Goal: Task Accomplishment & Management: Manage account settings

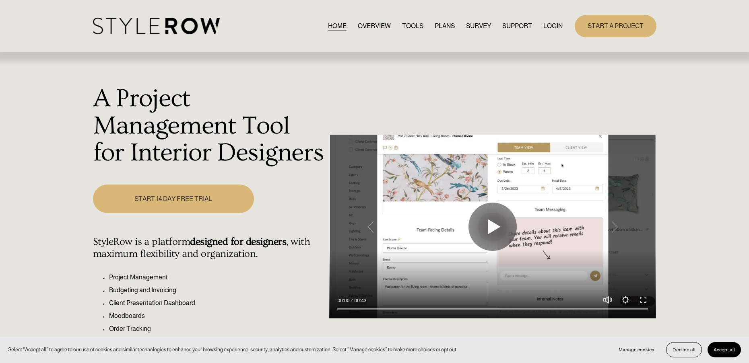
click at [543, 25] on link "LOGIN" at bounding box center [552, 26] width 19 height 11
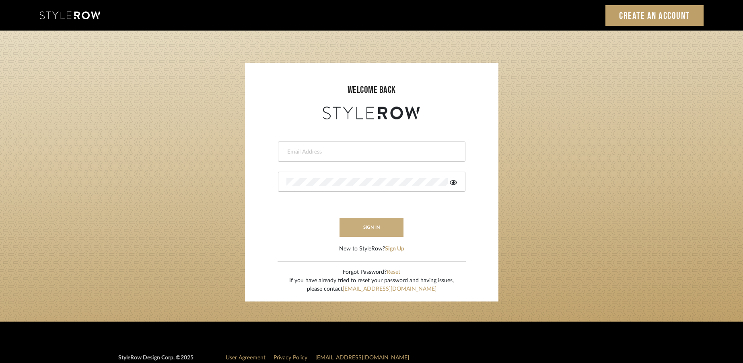
type input "[EMAIL_ADDRESS][DOMAIN_NAME]"
click at [371, 221] on button "sign in" at bounding box center [372, 227] width 64 height 19
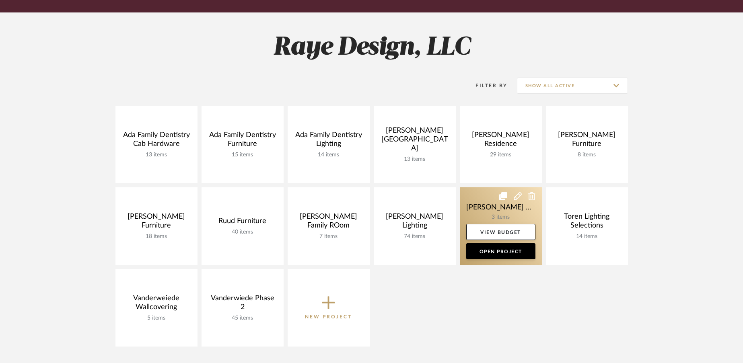
scroll to position [93, 0]
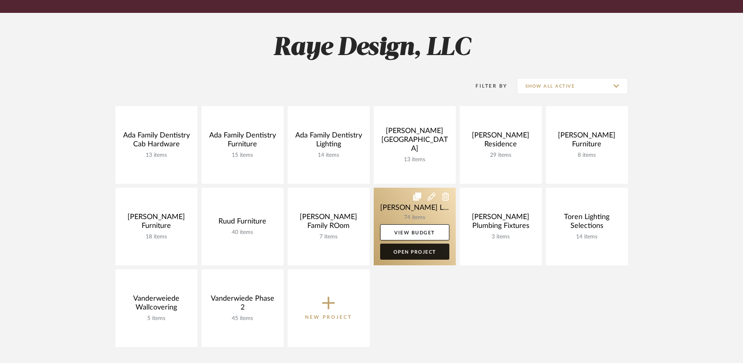
click at [428, 252] on link "Open Project" at bounding box center [414, 252] width 69 height 16
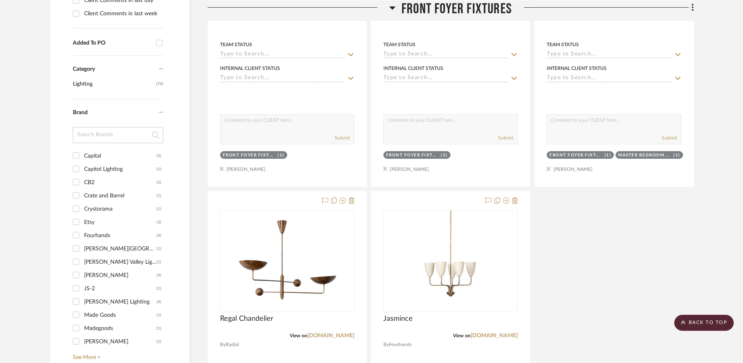
scroll to position [385, 0]
click at [353, 203] on icon at bounding box center [352, 201] width 6 height 6
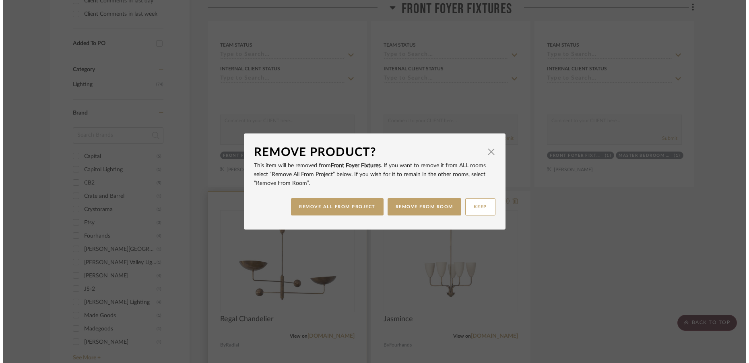
scroll to position [0, 0]
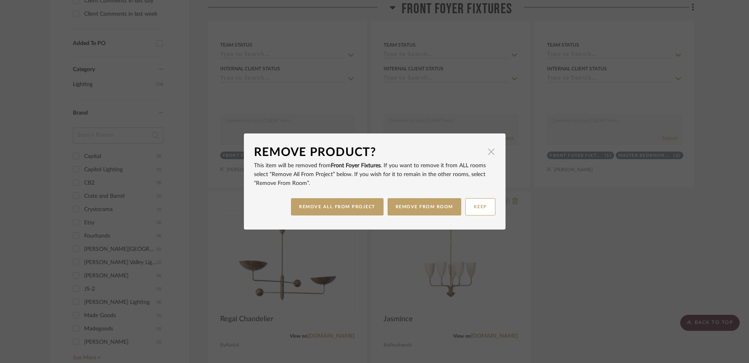
click at [489, 152] on span "button" at bounding box center [491, 152] width 16 height 16
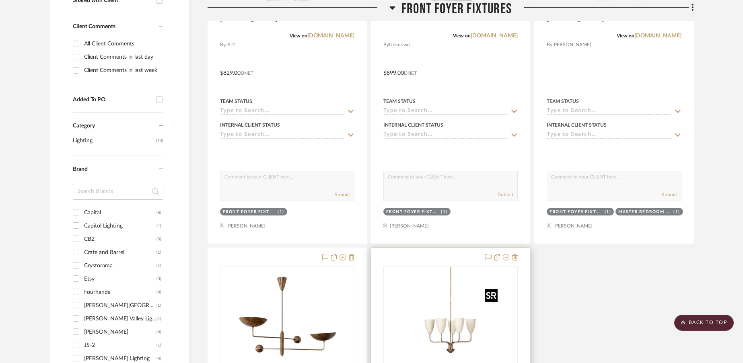
scroll to position [404, 0]
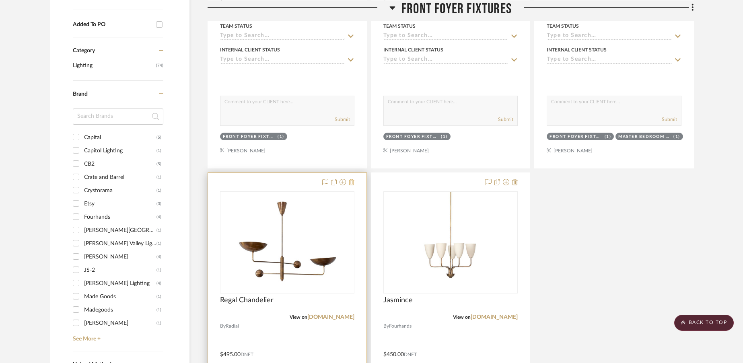
click at [353, 184] on icon at bounding box center [352, 182] width 6 height 6
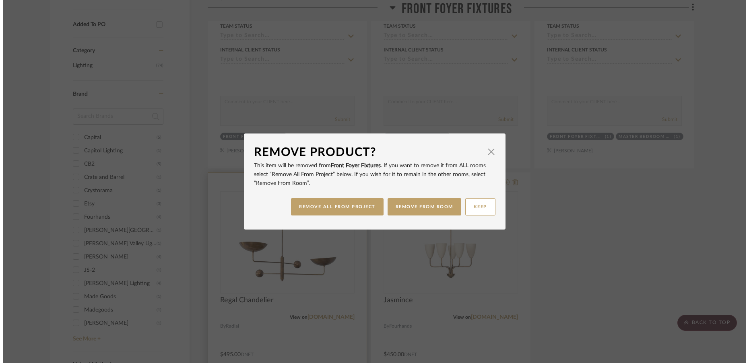
scroll to position [0, 0]
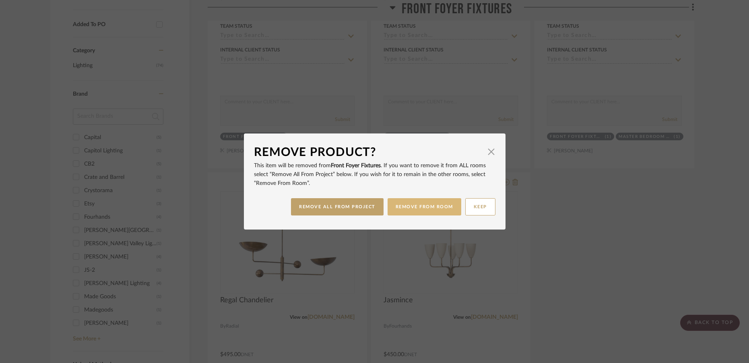
click at [395, 209] on button "REMOVE FROM ROOM" at bounding box center [425, 206] width 74 height 17
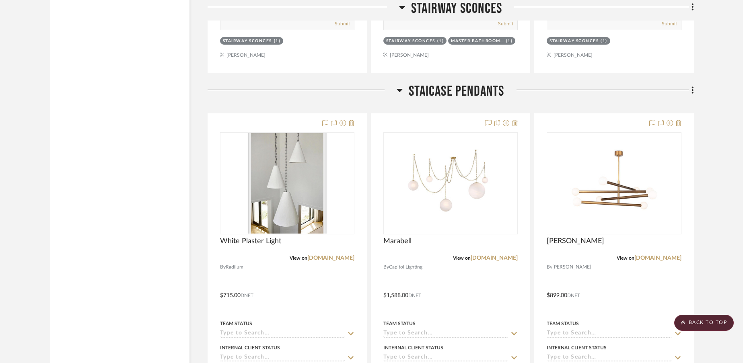
scroll to position [1251, 0]
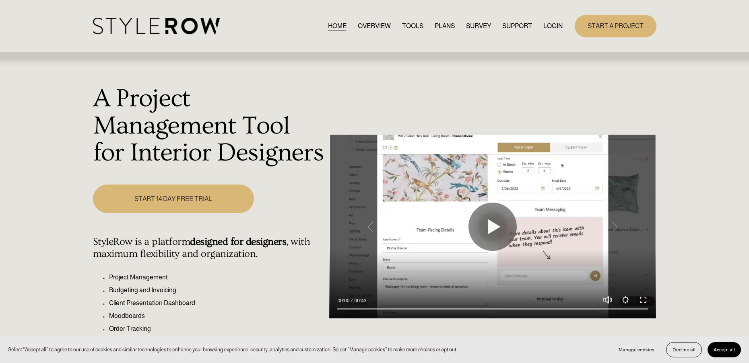
click at [549, 24] on link "LOGIN" at bounding box center [552, 26] width 19 height 11
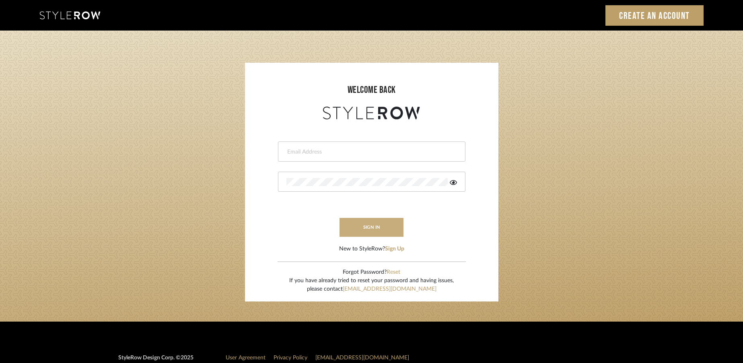
type input "[EMAIL_ADDRESS][DOMAIN_NAME]"
click at [379, 228] on button "sign in" at bounding box center [372, 227] width 64 height 19
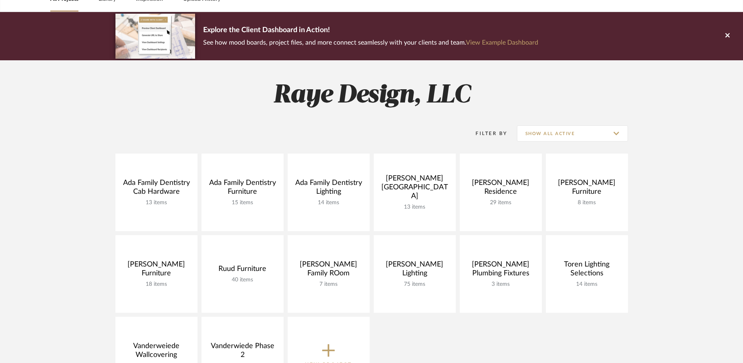
scroll to position [50, 0]
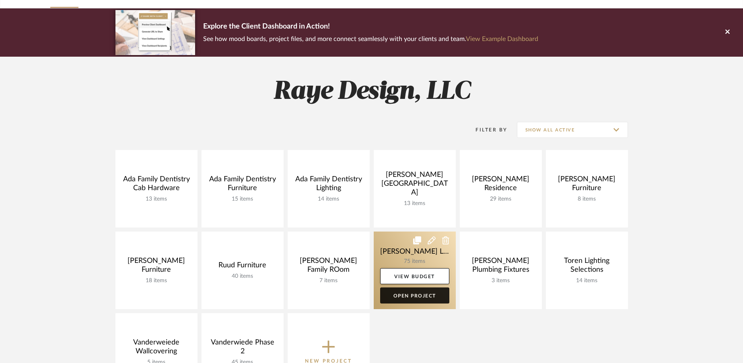
click at [408, 293] on link "Open Project" at bounding box center [414, 296] width 69 height 16
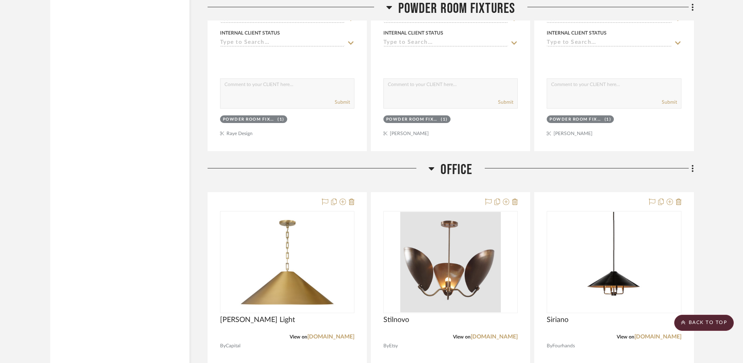
scroll to position [2711, 0]
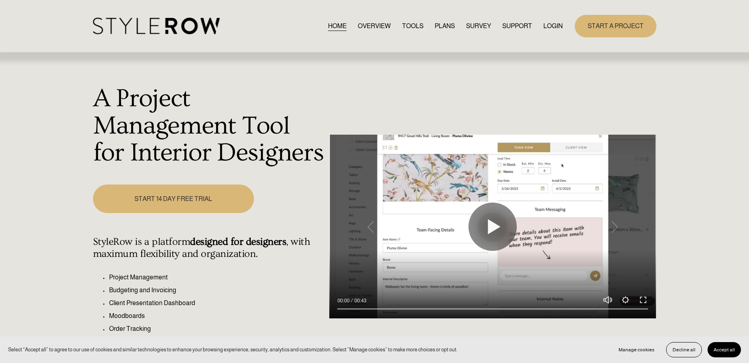
click at [549, 27] on link "LOGIN" at bounding box center [552, 26] width 19 height 11
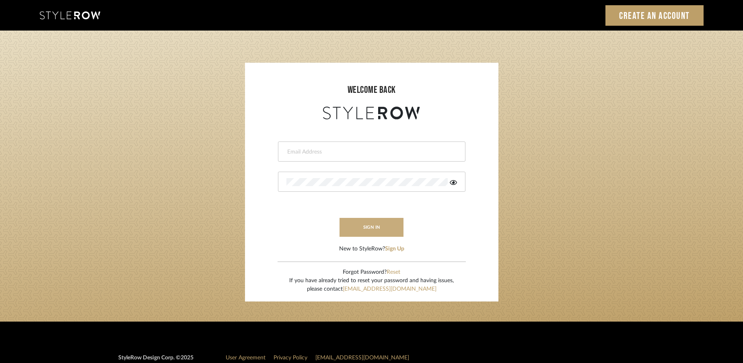
type input "[EMAIL_ADDRESS][DOMAIN_NAME]"
click at [396, 231] on button "sign in" at bounding box center [372, 227] width 64 height 19
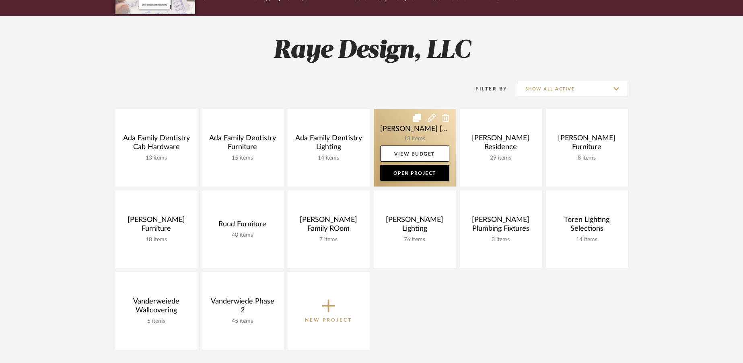
scroll to position [93, 0]
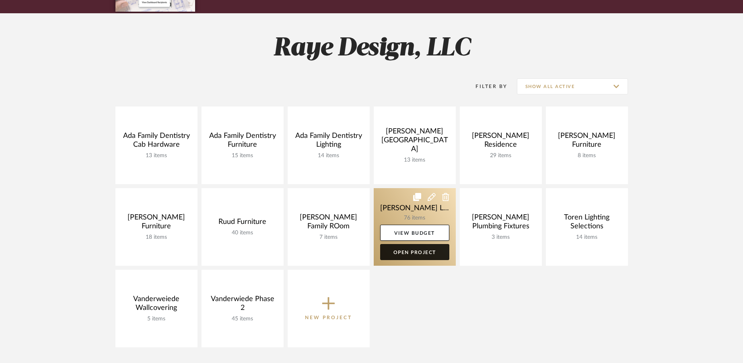
click at [421, 249] on link "Open Project" at bounding box center [414, 252] width 69 height 16
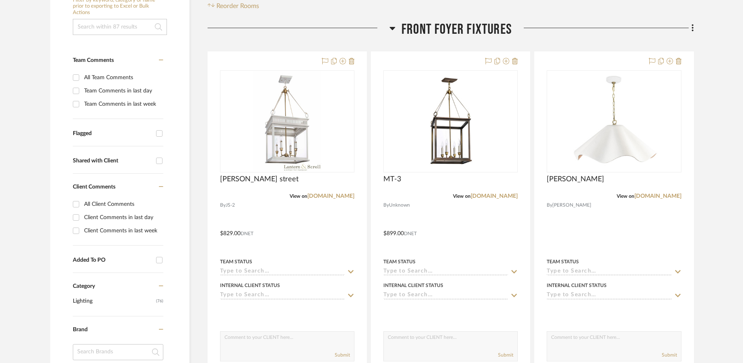
scroll to position [168, 0]
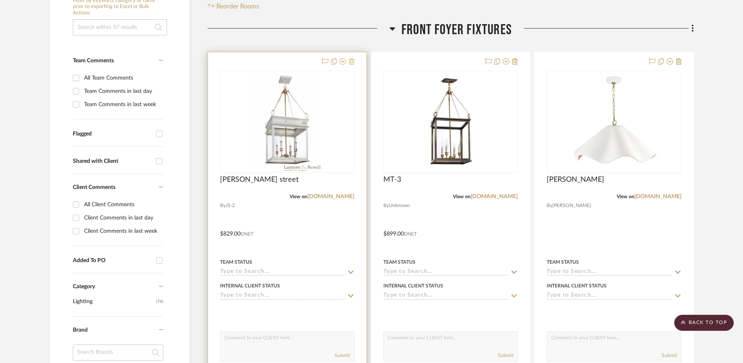
click at [352, 63] on icon at bounding box center [352, 61] width 6 height 6
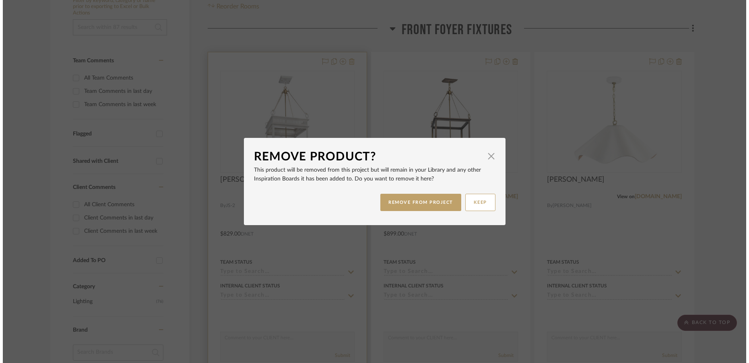
scroll to position [0, 0]
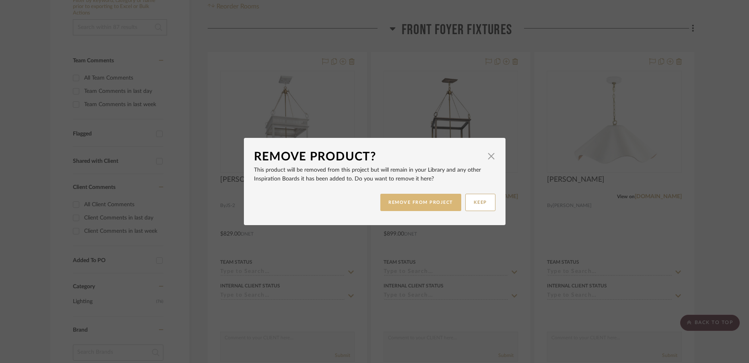
click at [408, 206] on button "REMOVE FROM PROJECT" at bounding box center [420, 202] width 81 height 17
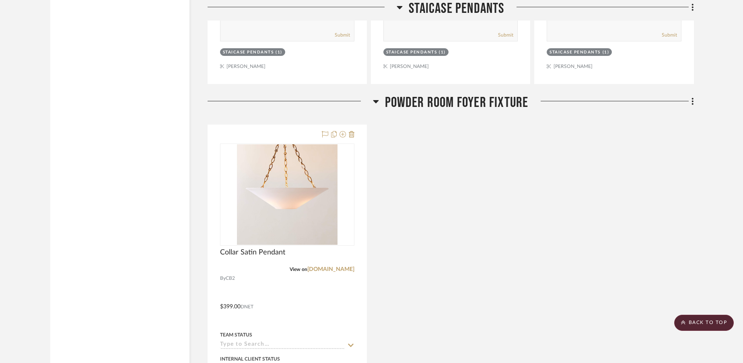
scroll to position [1628, 0]
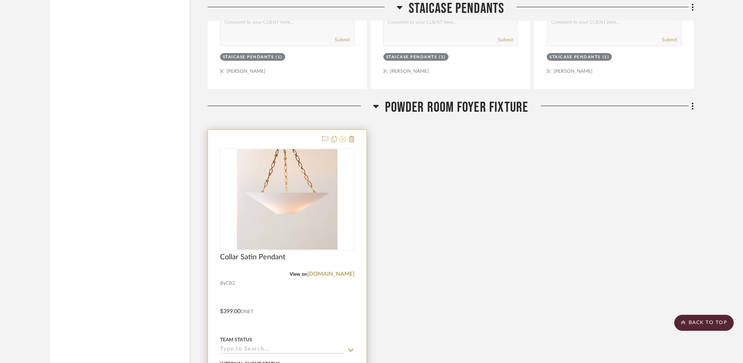
click at [342, 140] on icon at bounding box center [343, 139] width 6 height 6
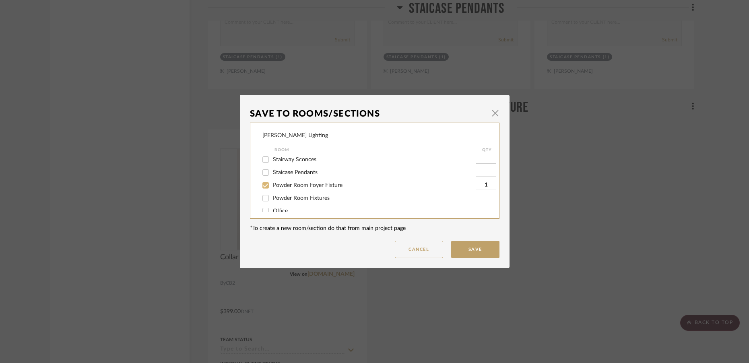
scroll to position [13, 0]
click at [263, 201] on input "Powder Room Fixtures" at bounding box center [265, 199] width 13 height 13
checkbox input "true"
type input "1"
click at [263, 187] on input "Powder Room Foyer Fixture" at bounding box center [265, 186] width 13 height 13
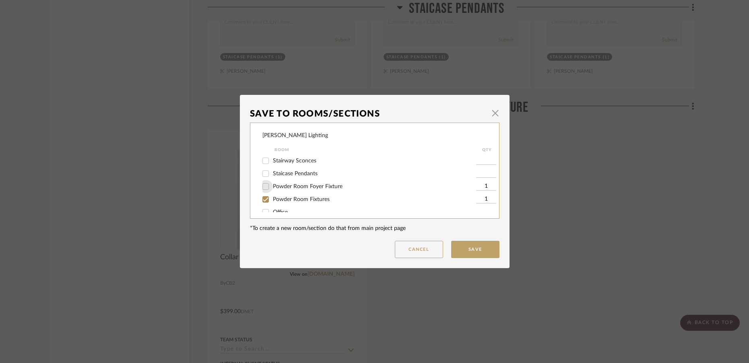
checkbox input "false"
click at [477, 250] on button "Save" at bounding box center [475, 249] width 48 height 17
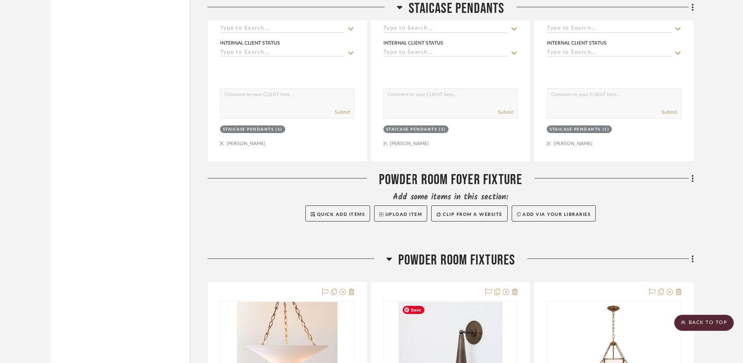
scroll to position [1505, 0]
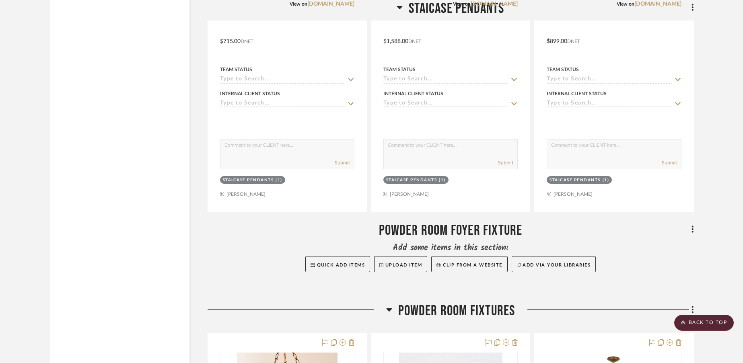
click at [693, 230] on icon at bounding box center [693, 229] width 2 height 7
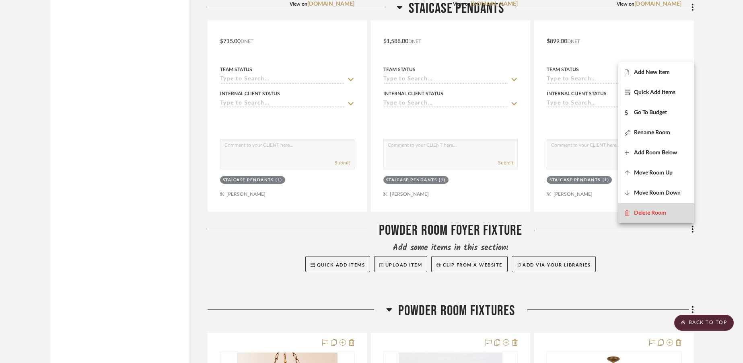
click at [666, 216] on span "Delete Room" at bounding box center [650, 213] width 32 height 7
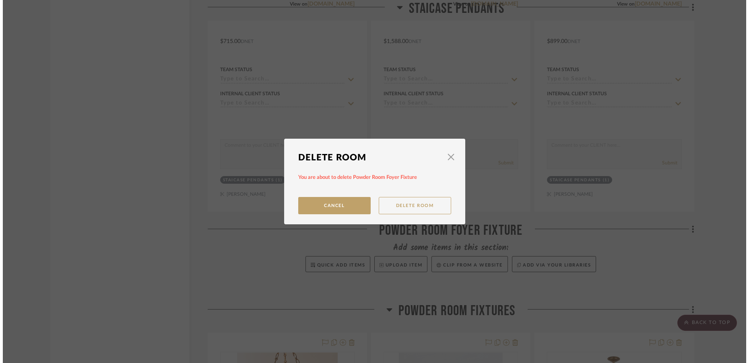
scroll to position [0, 0]
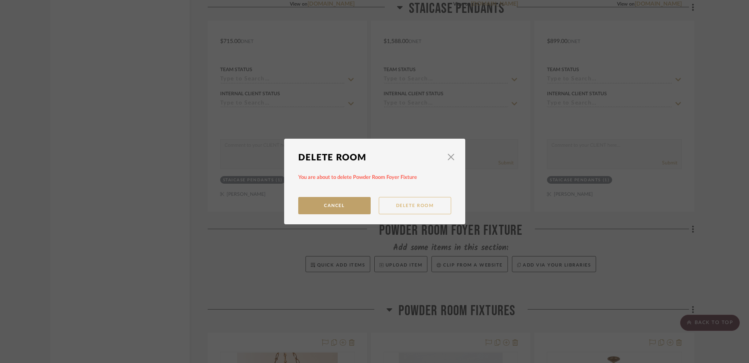
click at [421, 210] on button "Delete Room" at bounding box center [415, 205] width 72 height 17
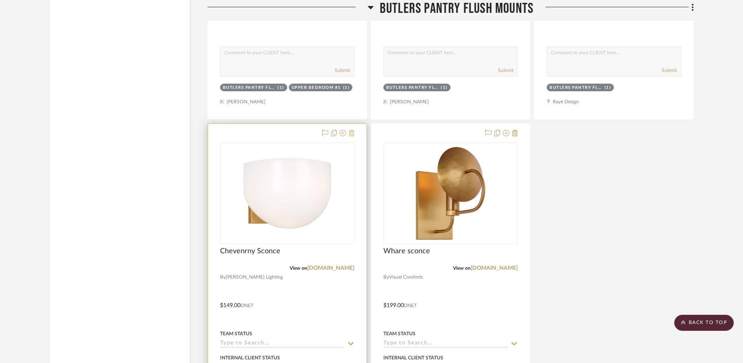
scroll to position [4635, 0]
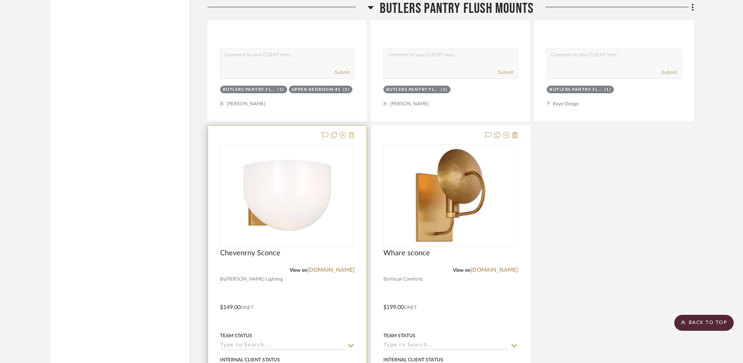
click at [353, 138] on icon at bounding box center [352, 135] width 6 height 6
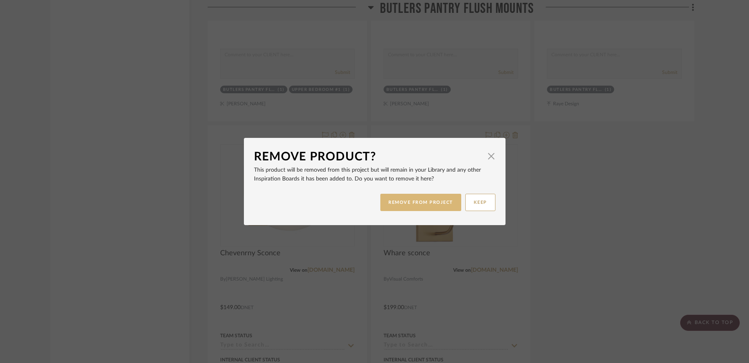
click at [401, 206] on button "REMOVE FROM PROJECT" at bounding box center [420, 202] width 81 height 17
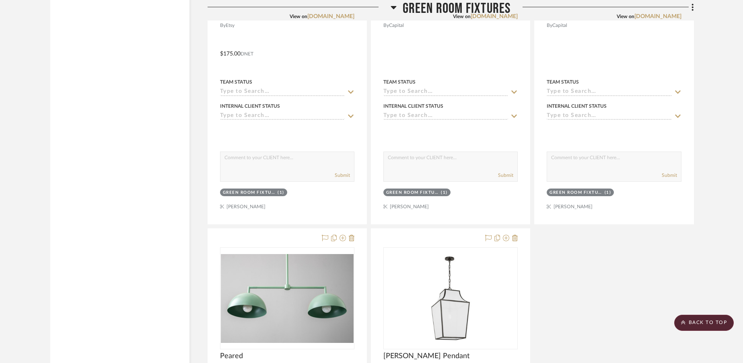
scroll to position [5314, 0]
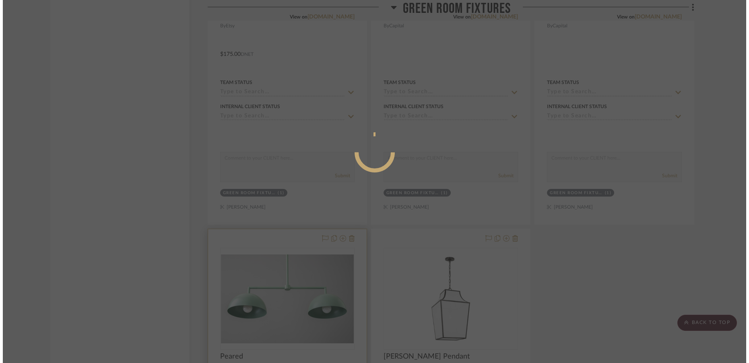
scroll to position [0, 0]
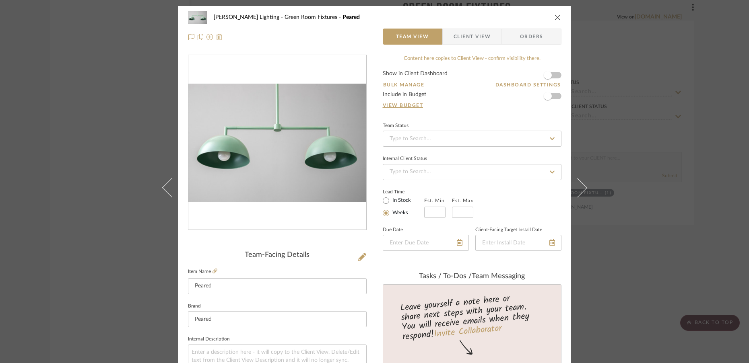
click at [557, 16] on icon "close" at bounding box center [558, 17] width 6 height 6
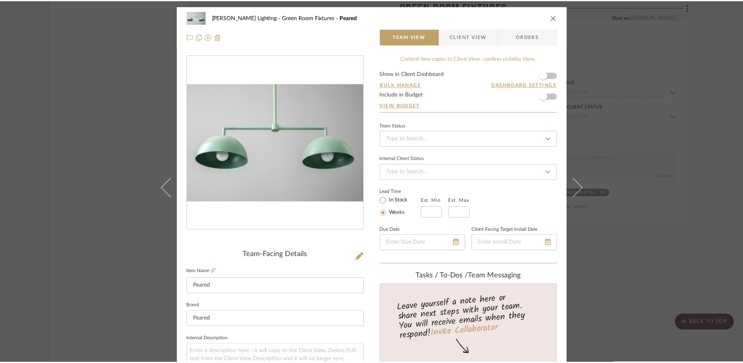
scroll to position [5314, 0]
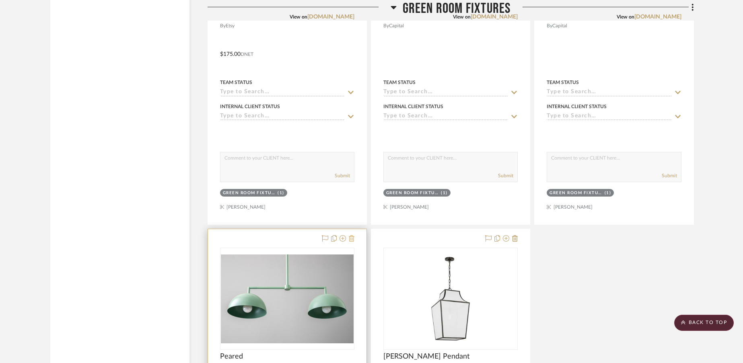
click at [351, 239] on icon at bounding box center [352, 238] width 6 height 6
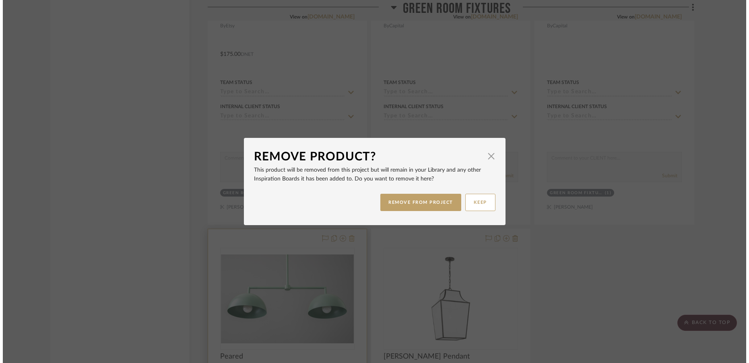
scroll to position [0, 0]
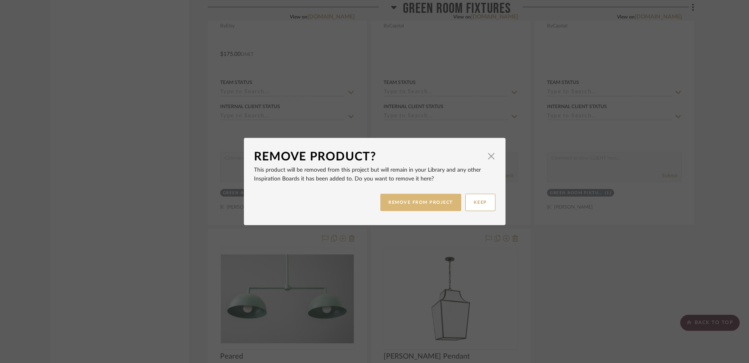
click at [402, 205] on button "REMOVE FROM PROJECT" at bounding box center [420, 202] width 81 height 17
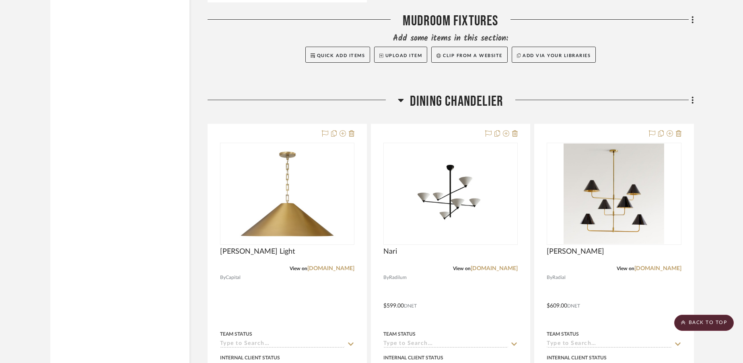
scroll to position [5894, 0]
click at [351, 134] on icon at bounding box center [352, 133] width 6 height 6
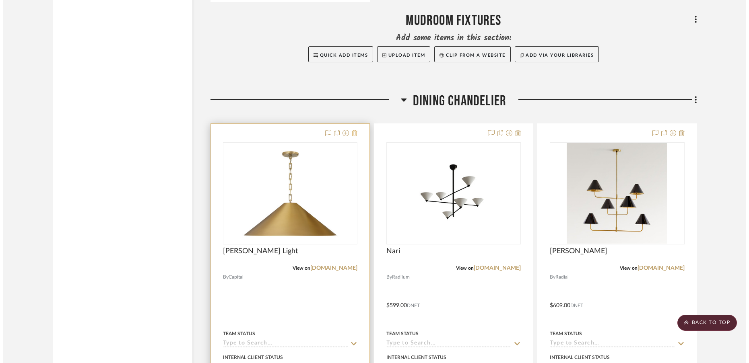
scroll to position [0, 0]
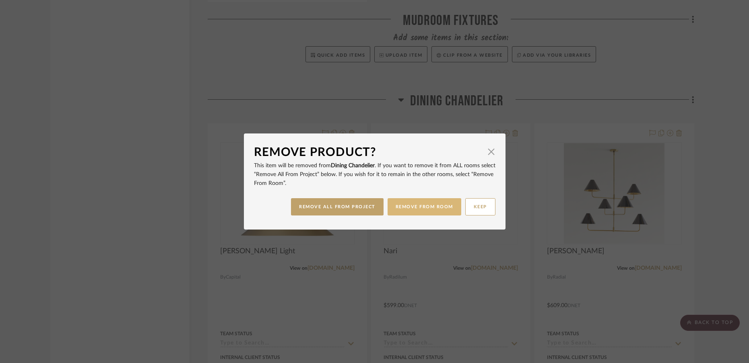
click at [403, 207] on button "REMOVE FROM ROOM" at bounding box center [425, 206] width 74 height 17
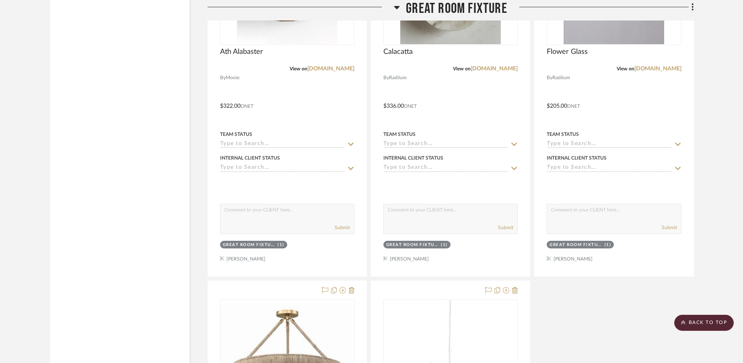
scroll to position [7260, 0]
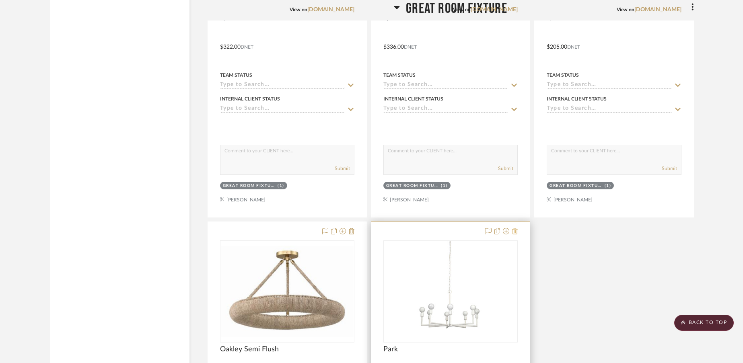
click at [516, 232] on icon at bounding box center [515, 231] width 6 height 6
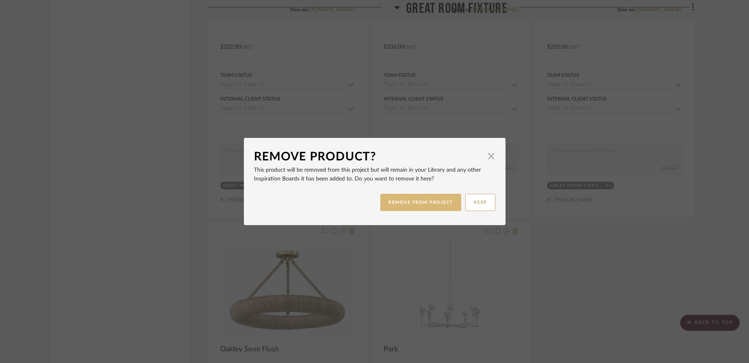
click at [419, 204] on button "REMOVE FROM PROJECT" at bounding box center [420, 202] width 81 height 17
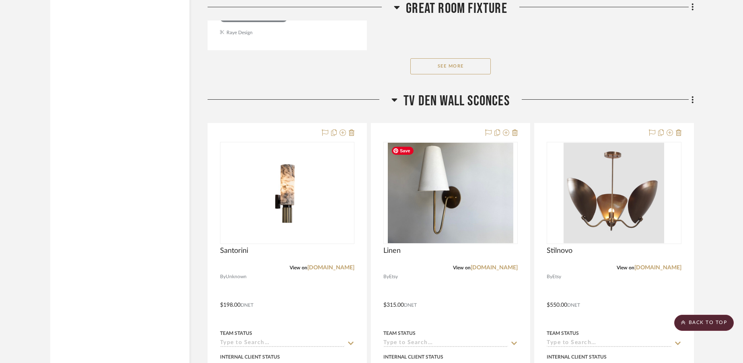
scroll to position [7784, 0]
click at [441, 65] on button "See More" at bounding box center [451, 67] width 80 height 16
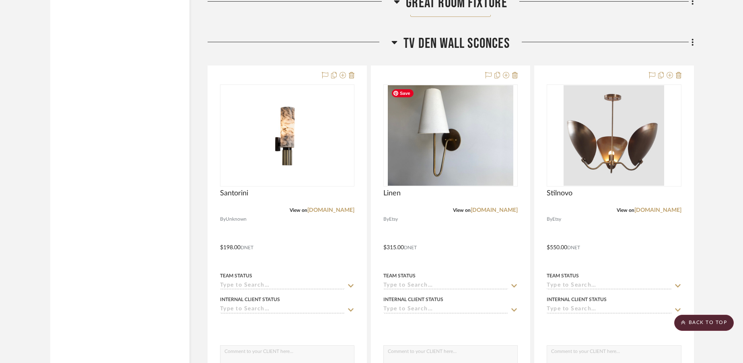
scroll to position [7843, 0]
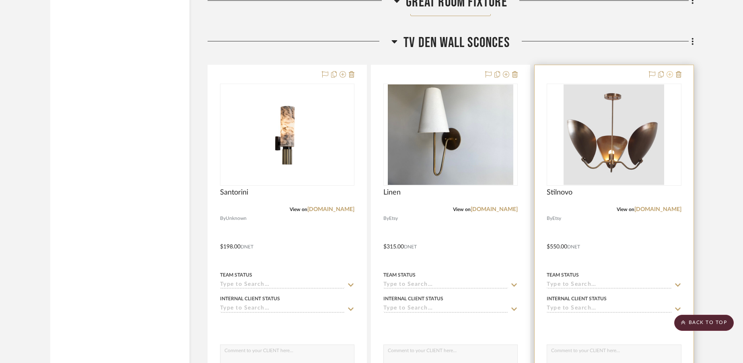
click at [670, 76] on icon at bounding box center [670, 74] width 6 height 6
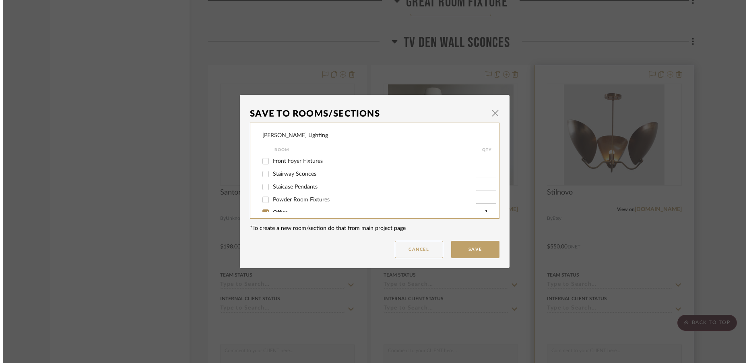
scroll to position [0, 0]
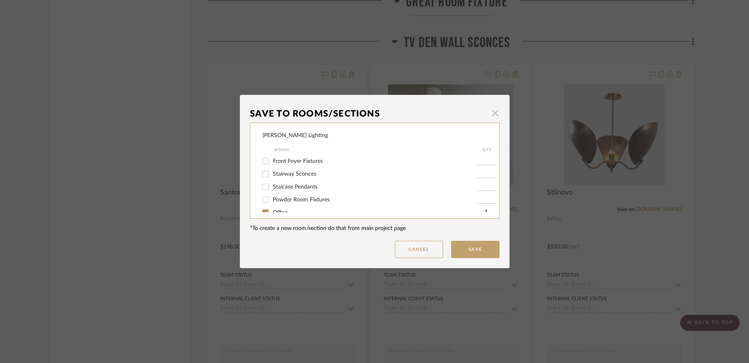
click at [493, 113] on span "button" at bounding box center [495, 113] width 16 height 16
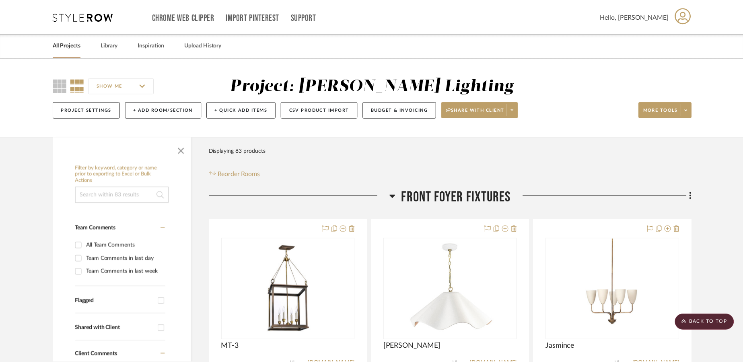
scroll to position [7843, 0]
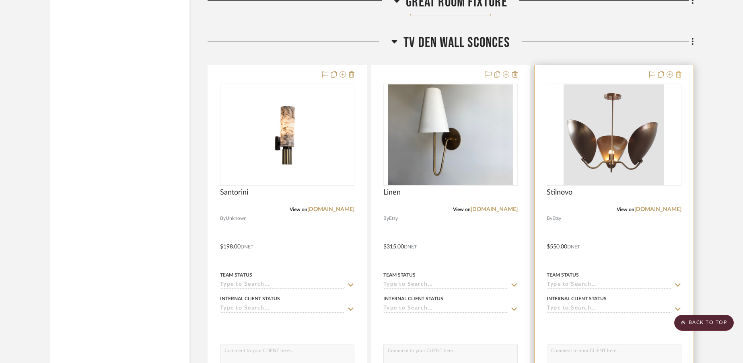
click at [680, 75] on icon at bounding box center [679, 74] width 6 height 6
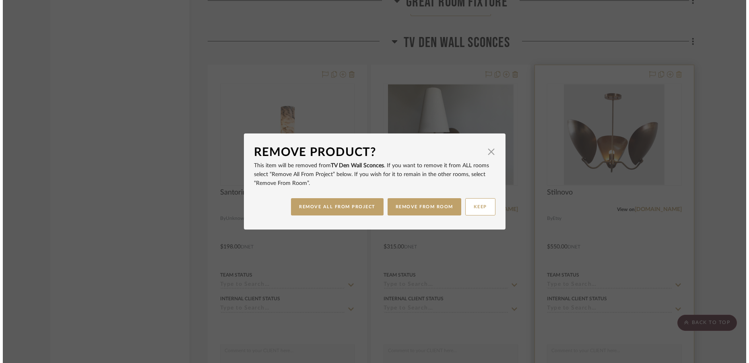
scroll to position [0, 0]
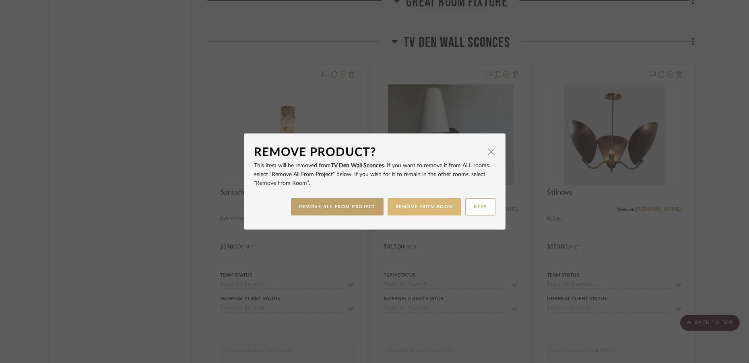
click at [433, 208] on button "REMOVE FROM ROOM" at bounding box center [425, 206] width 74 height 17
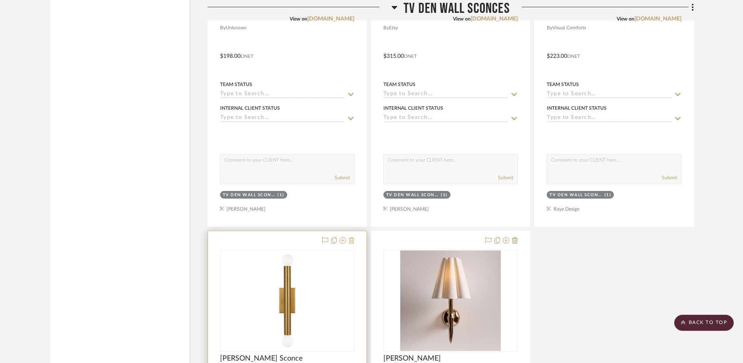
scroll to position [8033, 0]
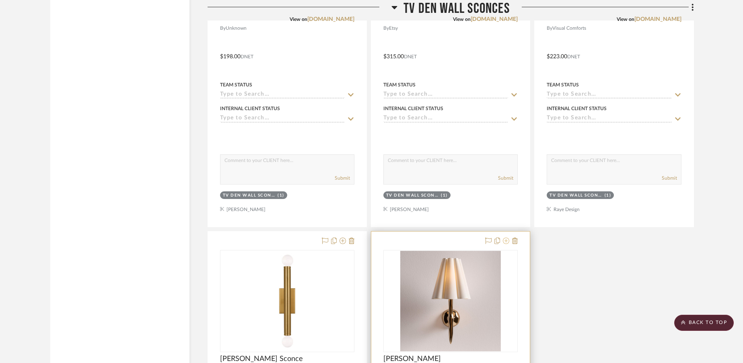
click at [507, 242] on icon at bounding box center [506, 241] width 6 height 6
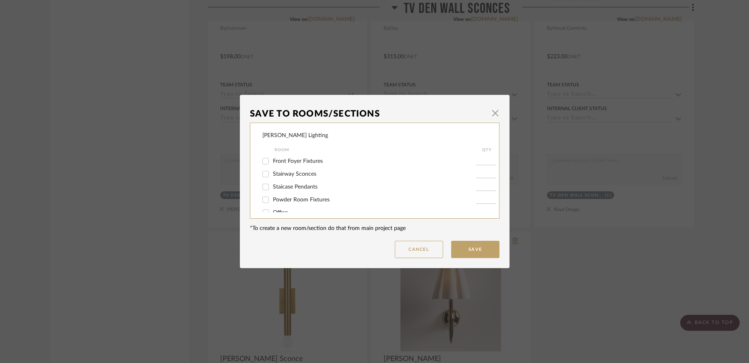
scroll to position [32, 0]
click at [264, 169] on input "Powder Room Fixtures" at bounding box center [265, 168] width 13 height 13
checkbox input "true"
type input "1"
click at [470, 250] on button "Save" at bounding box center [475, 249] width 48 height 17
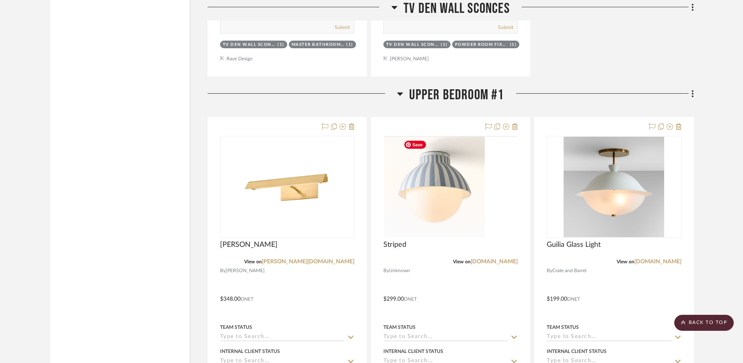
scroll to position [8544, 0]
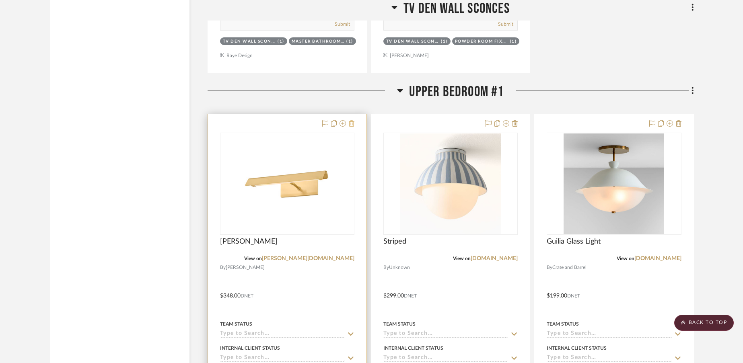
click at [352, 125] on icon at bounding box center [352, 123] width 6 height 6
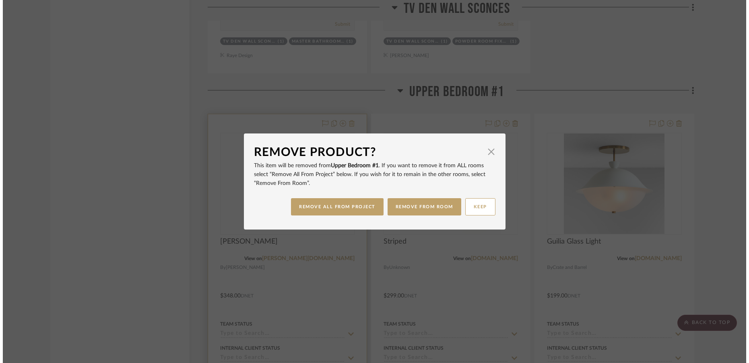
scroll to position [0, 0]
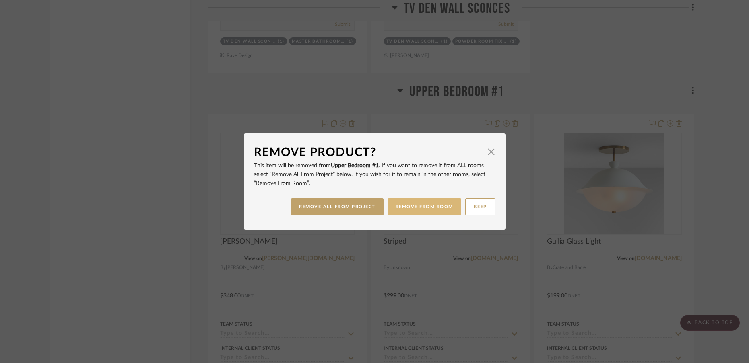
click at [406, 209] on button "REMOVE FROM ROOM" at bounding box center [425, 206] width 74 height 17
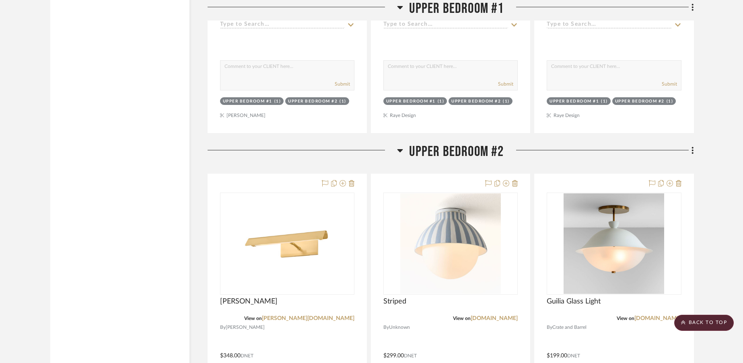
scroll to position [8878, 0]
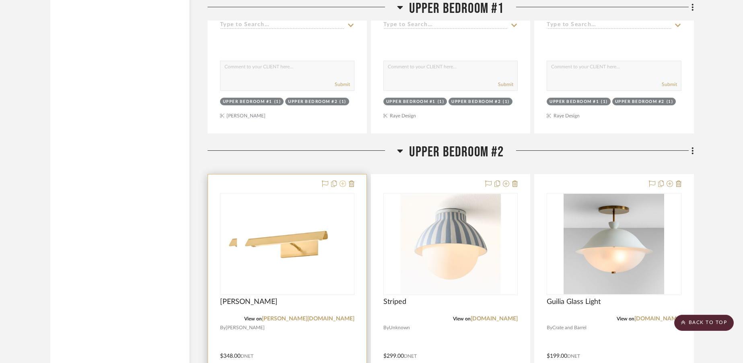
click at [342, 186] on icon at bounding box center [343, 184] width 6 height 6
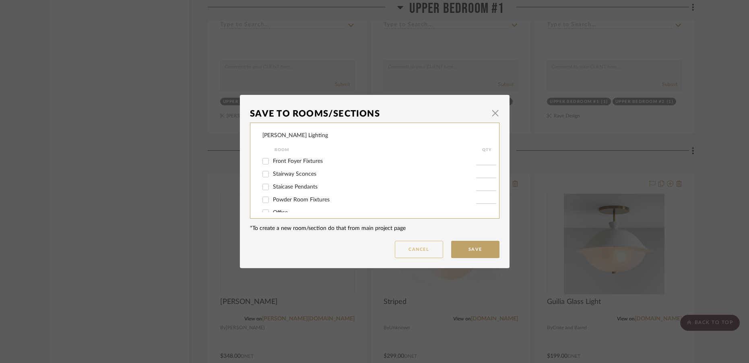
click at [421, 249] on button "Cancel" at bounding box center [419, 249] width 48 height 17
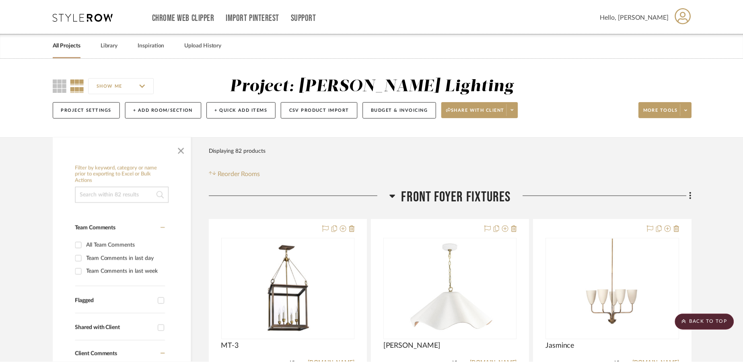
scroll to position [8878, 0]
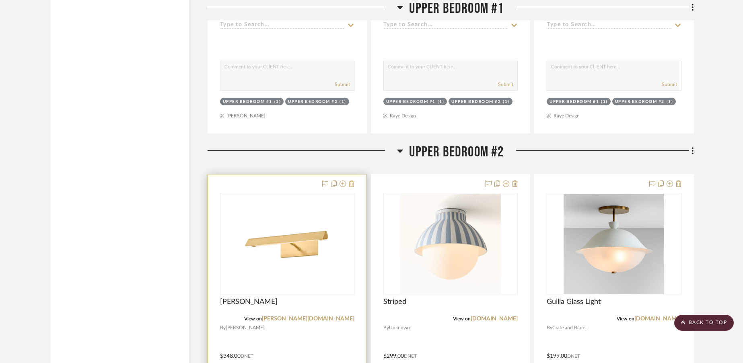
click at [351, 185] on icon at bounding box center [352, 184] width 6 height 6
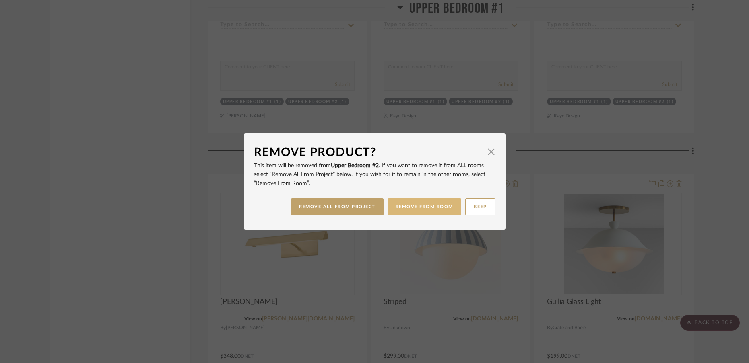
click at [405, 208] on button "REMOVE FROM ROOM" at bounding box center [425, 206] width 74 height 17
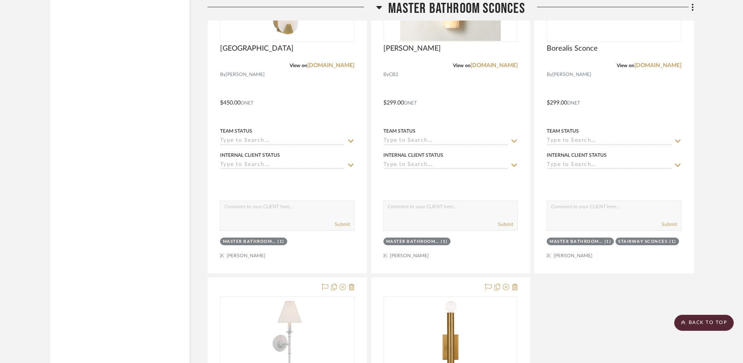
scroll to position [10803, 0]
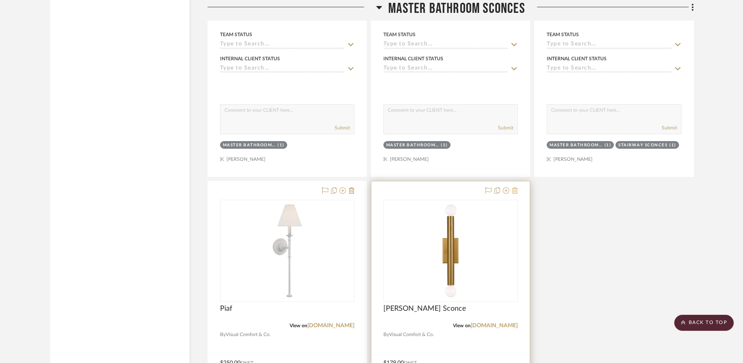
click at [516, 193] on icon at bounding box center [515, 191] width 6 height 6
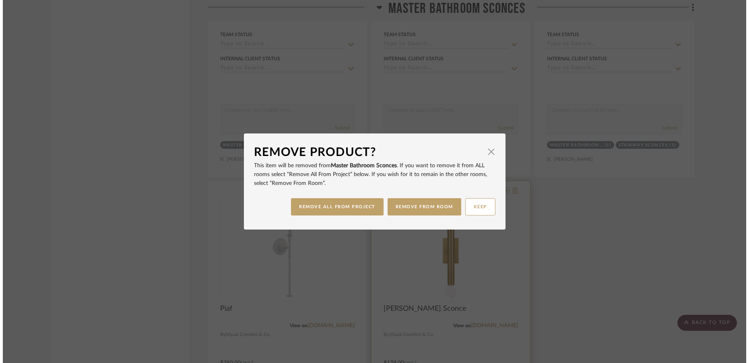
scroll to position [0, 0]
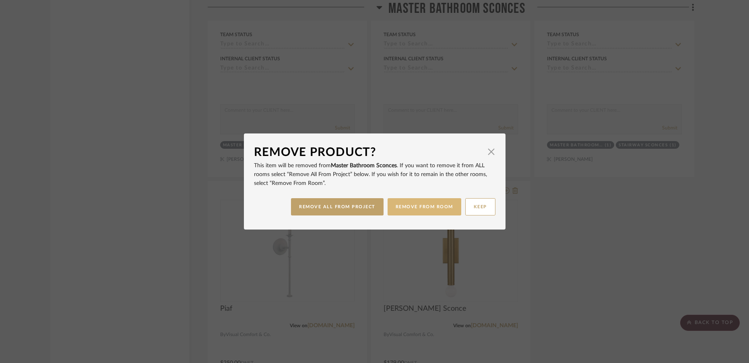
click at [434, 209] on button "REMOVE FROM ROOM" at bounding box center [425, 206] width 74 height 17
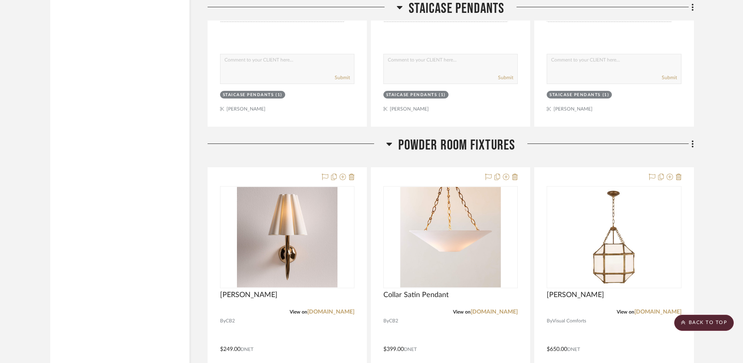
scroll to position [1590, 0]
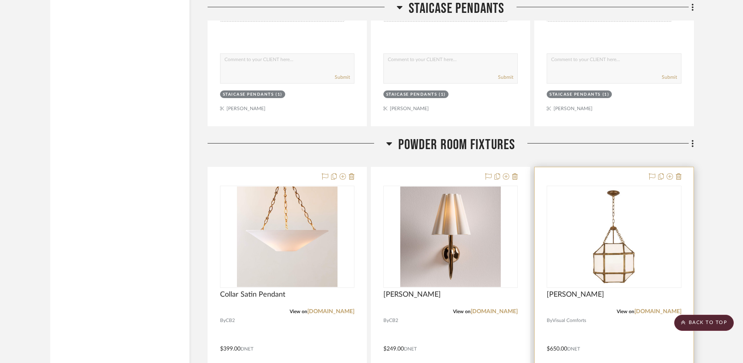
drag, startPoint x: 277, startPoint y: 177, endPoint x: 610, endPoint y: 163, distance: 333.2
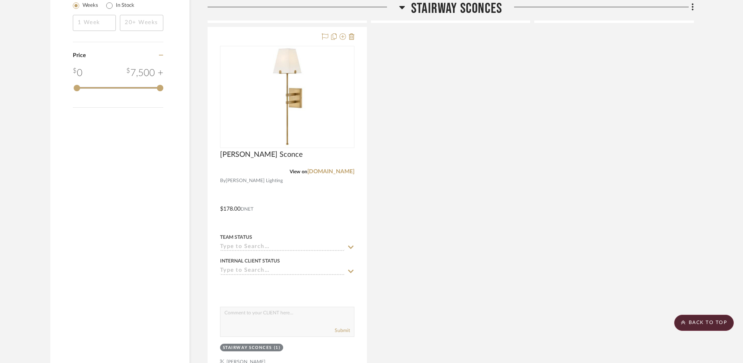
scroll to position [944, 0]
drag, startPoint x: 459, startPoint y: 161, endPoint x: 540, endPoint y: 12, distance: 169.7
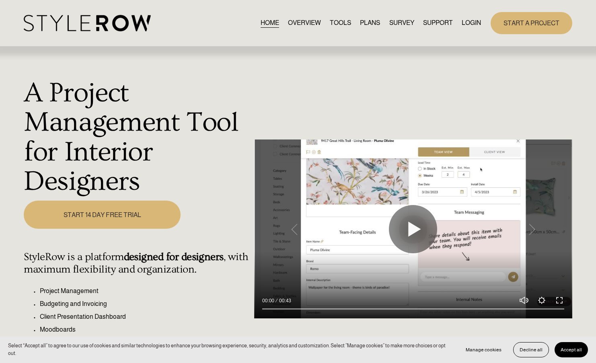
click at [466, 22] on link "LOGIN" at bounding box center [471, 23] width 19 height 11
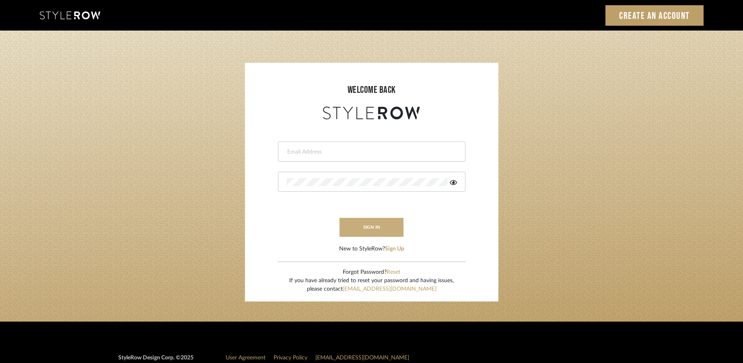
type input "rayeinteriordesign@gmail.com"
click at [363, 223] on button "sign in" at bounding box center [372, 227] width 64 height 19
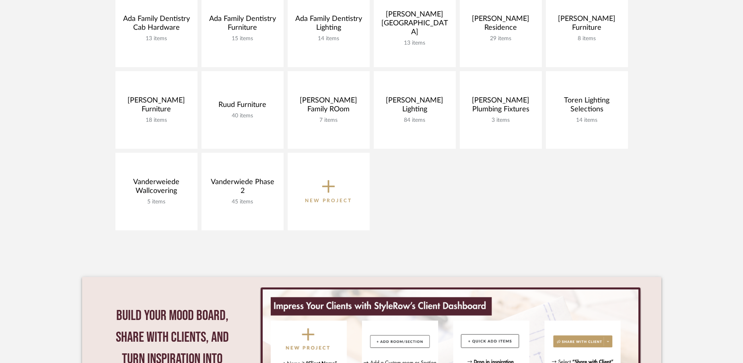
scroll to position [208, 0]
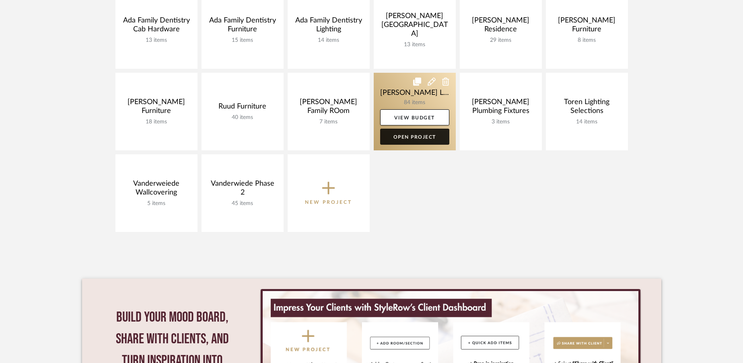
click at [403, 138] on link "Open Project" at bounding box center [414, 137] width 69 height 16
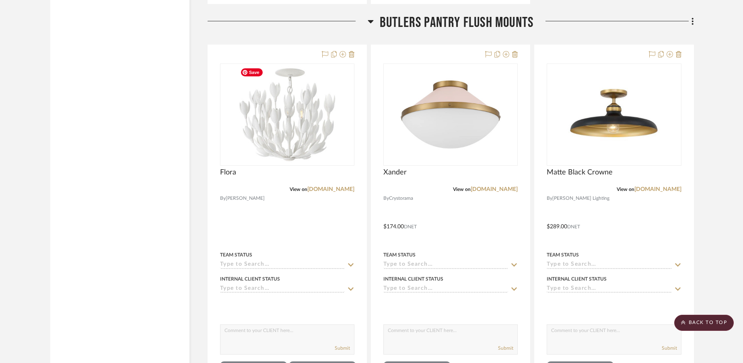
scroll to position [4356, 0]
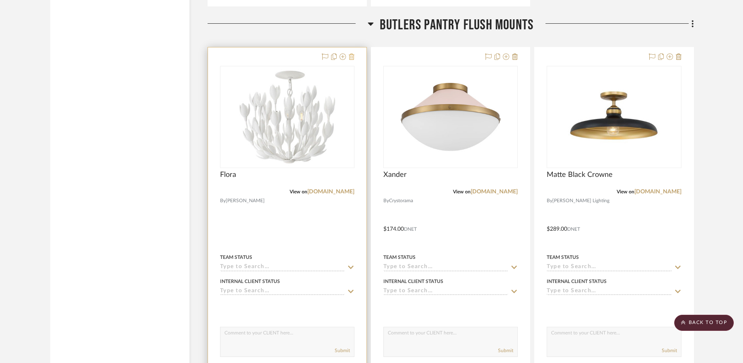
click at [351, 58] on icon at bounding box center [352, 57] width 6 height 6
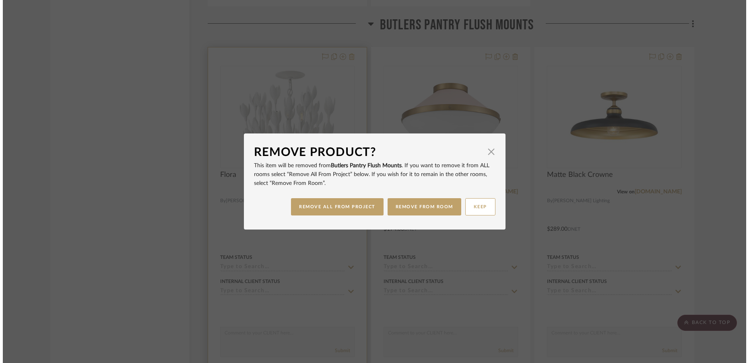
scroll to position [0, 0]
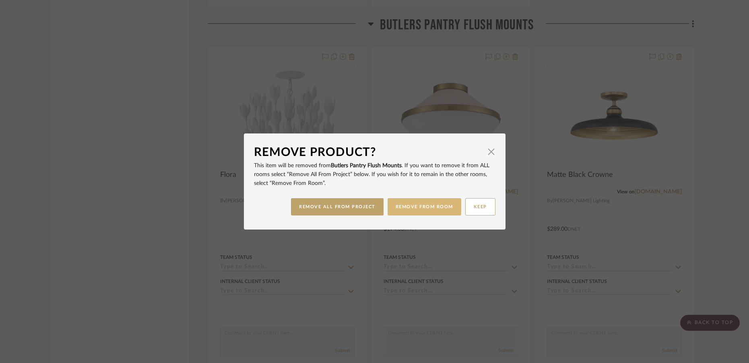
click at [438, 209] on button "REMOVE FROM ROOM" at bounding box center [425, 206] width 74 height 17
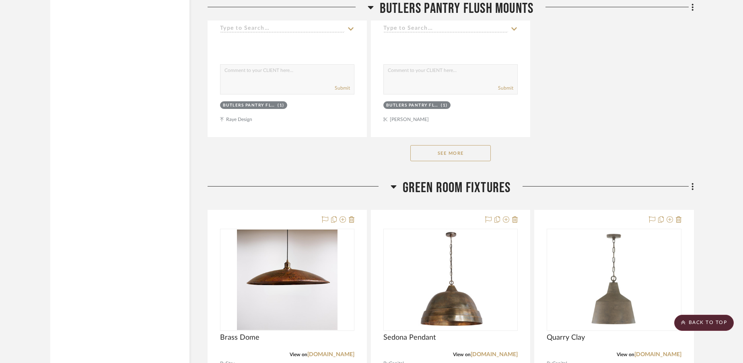
scroll to position [5334, 0]
click at [441, 155] on button "See More" at bounding box center [451, 152] width 80 height 16
click at [441, 154] on button "See Less" at bounding box center [451, 152] width 80 height 16
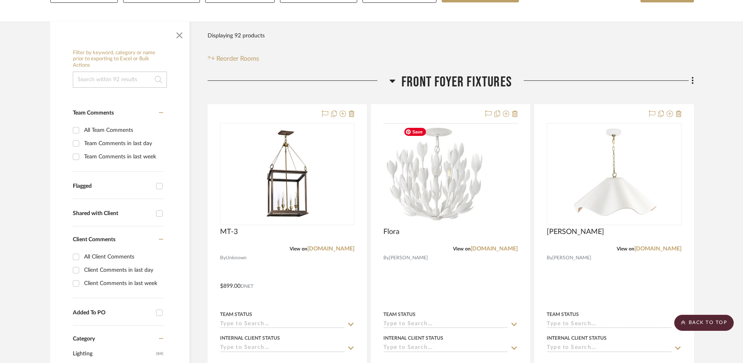
scroll to position [114, 0]
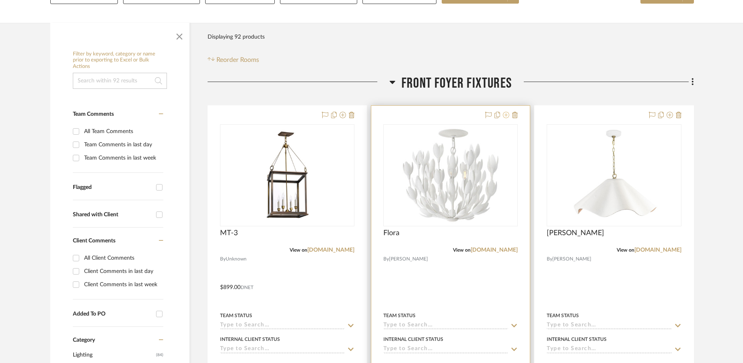
click at [507, 115] on icon at bounding box center [506, 115] width 6 height 6
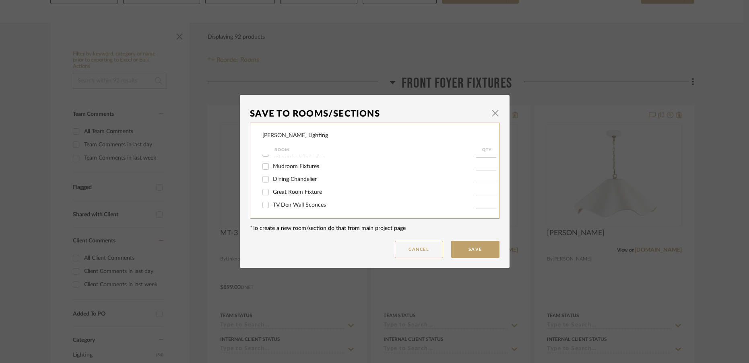
scroll to position [110, 0]
click at [263, 168] on input "Mudroom Fixtures" at bounding box center [265, 167] width 13 height 13
checkbox input "true"
type input "1"
click at [473, 250] on button "Save" at bounding box center [475, 249] width 48 height 17
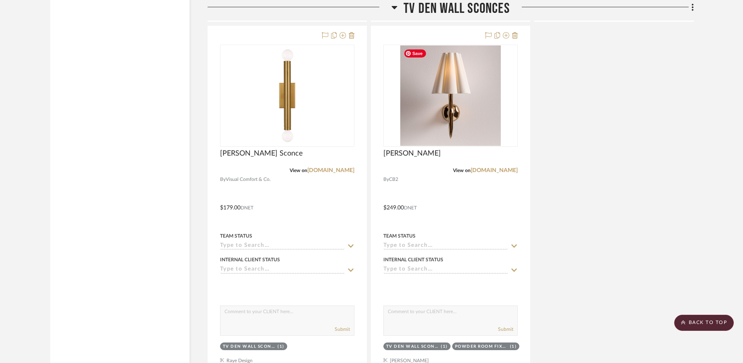
scroll to position [8909, 0]
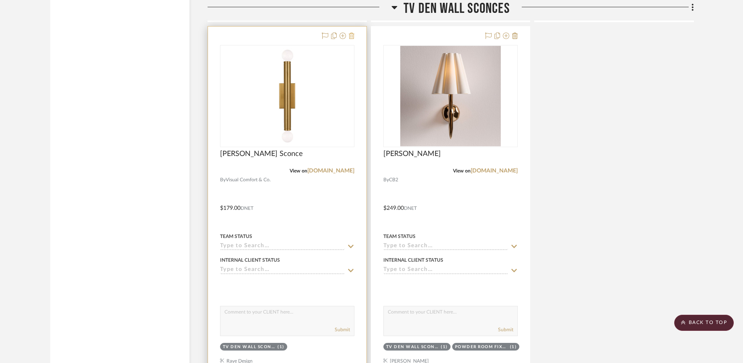
click at [353, 37] on icon at bounding box center [352, 36] width 6 height 6
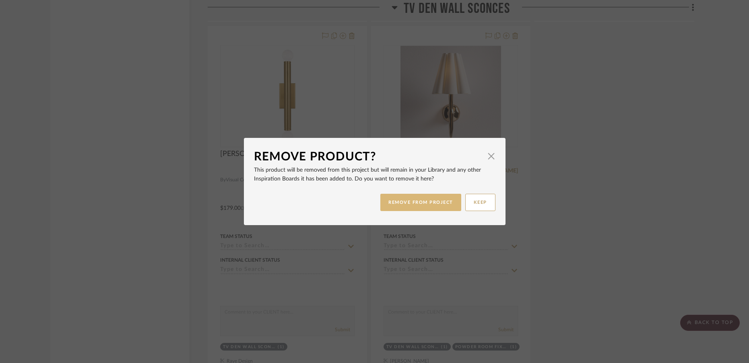
click at [390, 204] on button "REMOVE FROM PROJECT" at bounding box center [420, 202] width 81 height 17
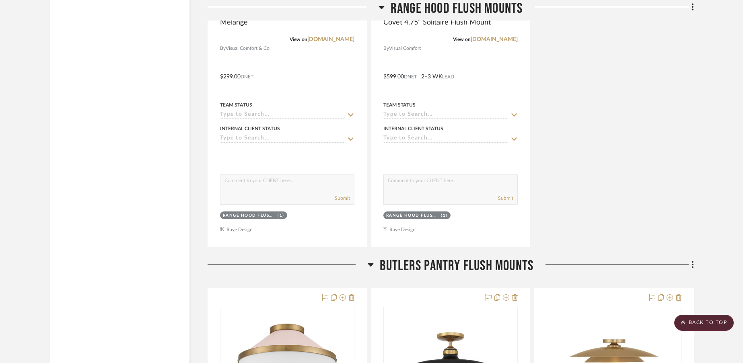
scroll to position [3822, 0]
